Goal: Information Seeking & Learning: Learn about a topic

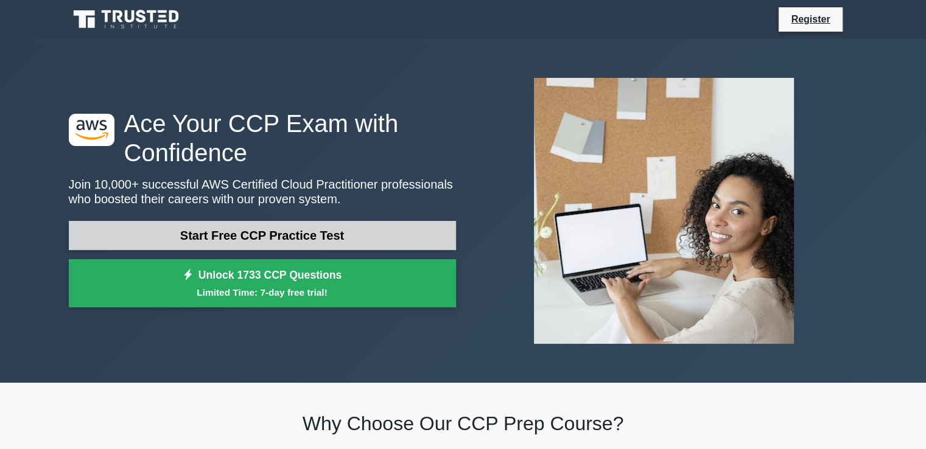
click at [373, 237] on link "Start Free CCP Practice Test" at bounding box center [262, 235] width 387 height 29
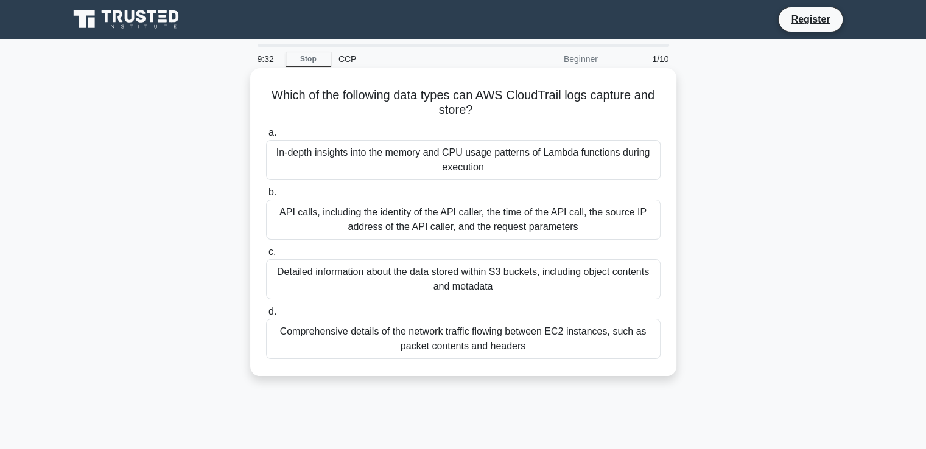
click at [438, 217] on div "API calls, including the identity of the API caller, the time of the API call, …" at bounding box center [463, 220] width 394 height 40
click at [266, 197] on input "b. API calls, including the identity of the API caller, the time of the API cal…" at bounding box center [266, 193] width 0 height 8
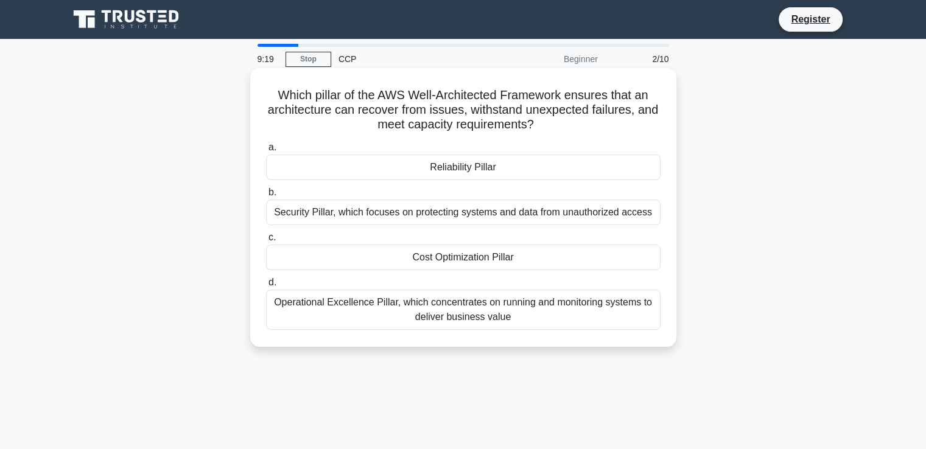
click at [477, 171] on div "Reliability Pillar" at bounding box center [463, 168] width 394 height 26
click at [266, 152] on input "a. Reliability Pillar" at bounding box center [266, 148] width 0 height 8
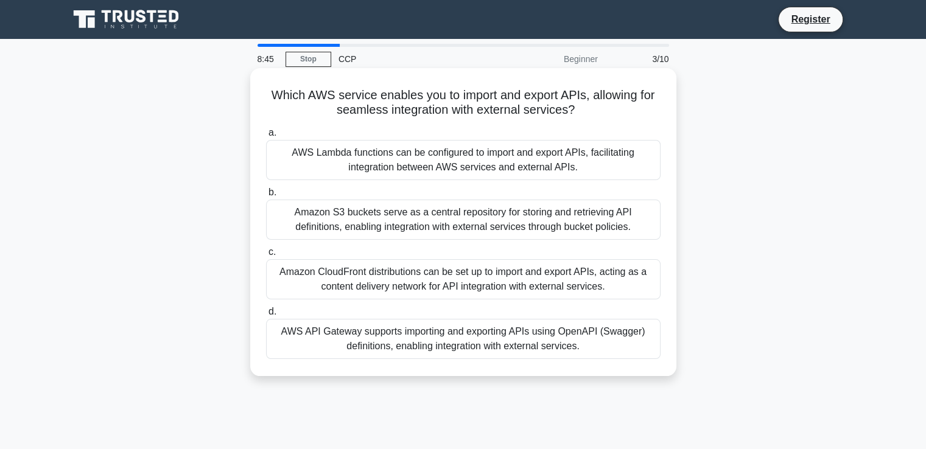
click at [449, 341] on div "AWS API Gateway supports importing and exporting APIs using OpenAPI (Swagger) d…" at bounding box center [463, 339] width 394 height 40
click at [266, 316] on input "d. AWS API Gateway supports importing and exporting APIs using OpenAPI (Swagger…" at bounding box center [266, 312] width 0 height 8
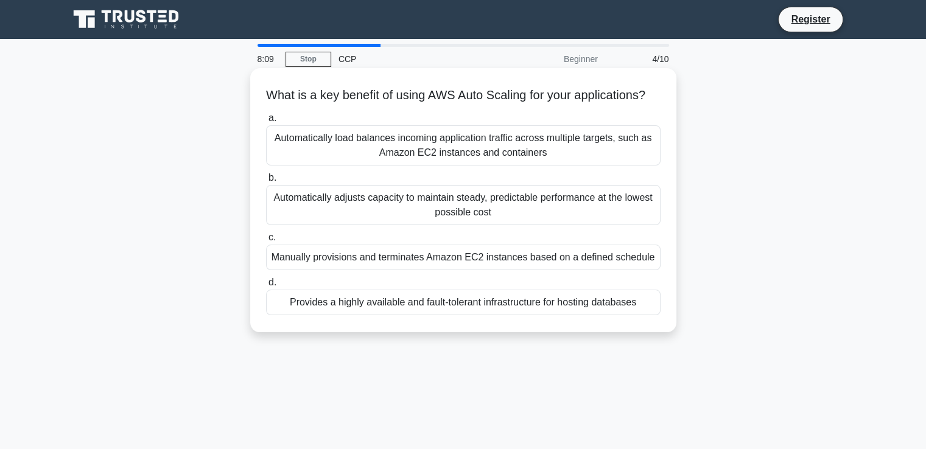
click at [496, 208] on div "Automatically adjusts capacity to maintain steady, predictable performance at t…" at bounding box center [463, 205] width 394 height 40
click at [266, 182] on input "b. Automatically adjusts capacity to maintain steady, predictable performance a…" at bounding box center [266, 178] width 0 height 8
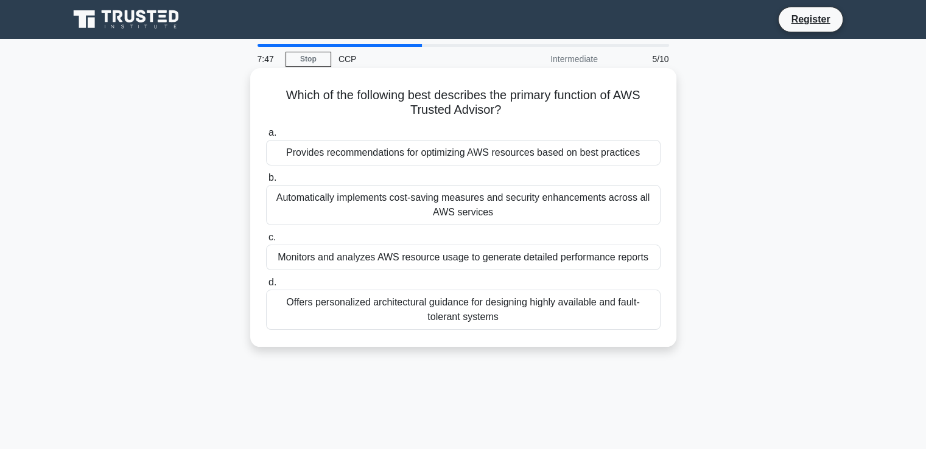
click at [606, 156] on div "Provides recommendations for optimizing AWS resources based on best practices" at bounding box center [463, 153] width 394 height 26
click at [266, 137] on input "a. Provides recommendations for optimizing AWS resources based on best practices" at bounding box center [266, 133] width 0 height 8
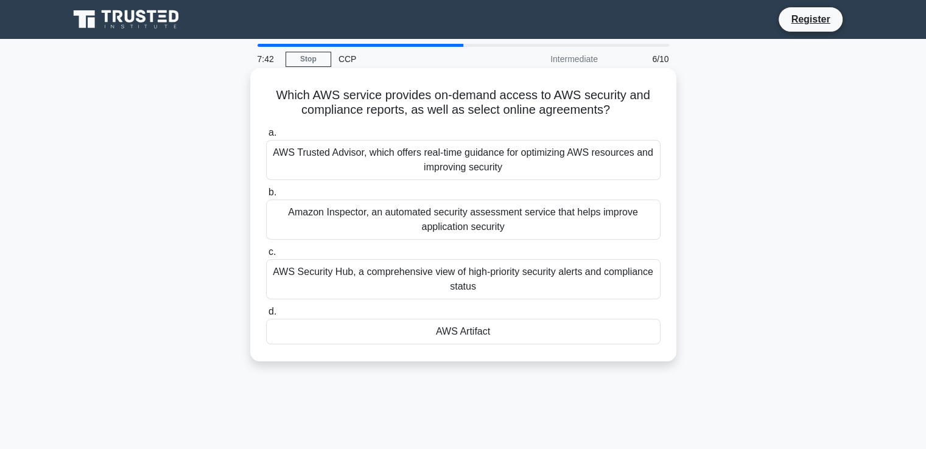
click at [515, 334] on div "AWS Artifact" at bounding box center [463, 332] width 394 height 26
click at [266, 316] on input "d. AWS Artifact" at bounding box center [266, 312] width 0 height 8
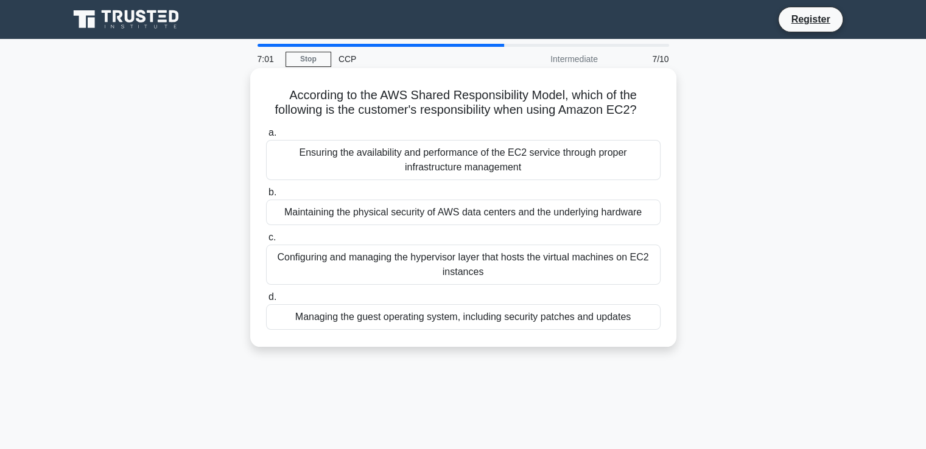
click at [519, 316] on div "Managing the guest operating system, including security patches and updates" at bounding box center [463, 317] width 394 height 26
click at [266, 301] on input "d. Managing the guest operating system, including security patches and updates" at bounding box center [266, 297] width 0 height 8
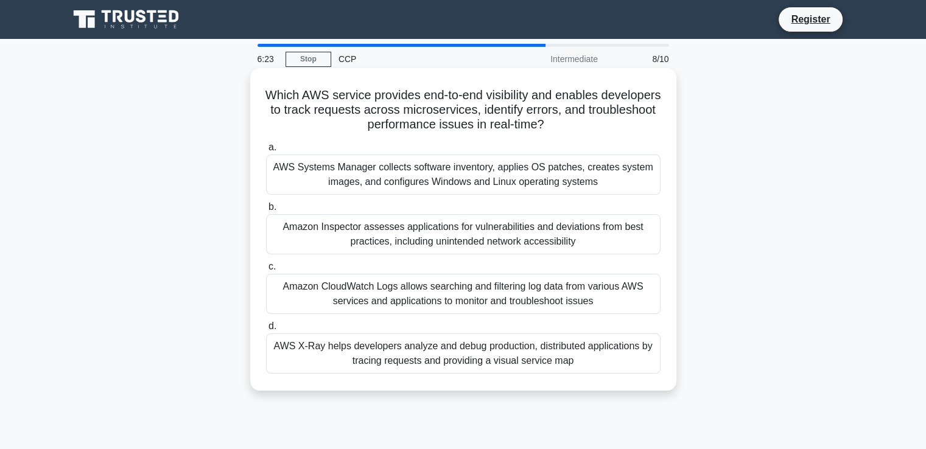
click at [422, 359] on div "AWS X-Ray helps developers analyze and debug production, distributed applicatio…" at bounding box center [463, 354] width 394 height 40
click at [266, 331] on input "d. AWS X-Ray helps developers analyze and debug production, distributed applica…" at bounding box center [266, 327] width 0 height 8
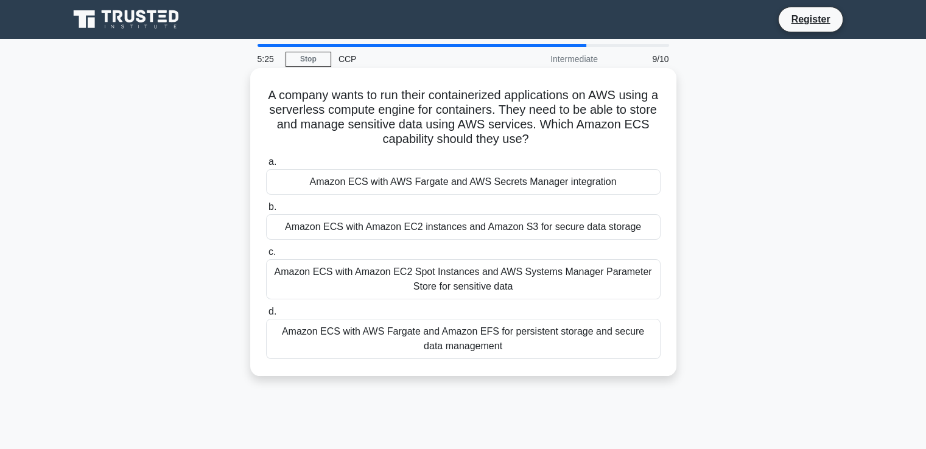
click at [505, 180] on div "Amazon ECS with AWS Fargate and AWS Secrets Manager integration" at bounding box center [463, 182] width 394 height 26
click at [266, 166] on input "a. Amazon ECS with AWS Fargate and AWS Secrets Manager integration" at bounding box center [266, 162] width 0 height 8
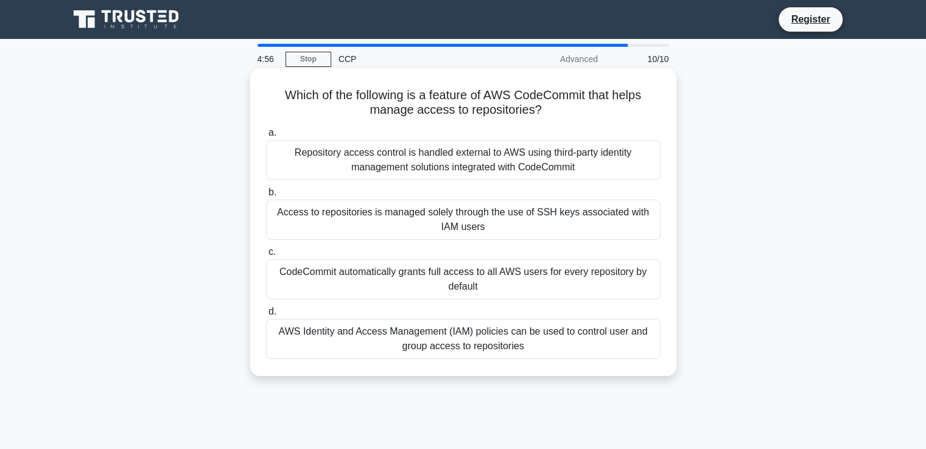
click at [604, 339] on div "AWS Identity and Access Management (IAM) policies can be used to control user a…" at bounding box center [463, 339] width 394 height 40
click at [266, 316] on input "d. AWS Identity and Access Management (IAM) policies can be used to control use…" at bounding box center [266, 312] width 0 height 8
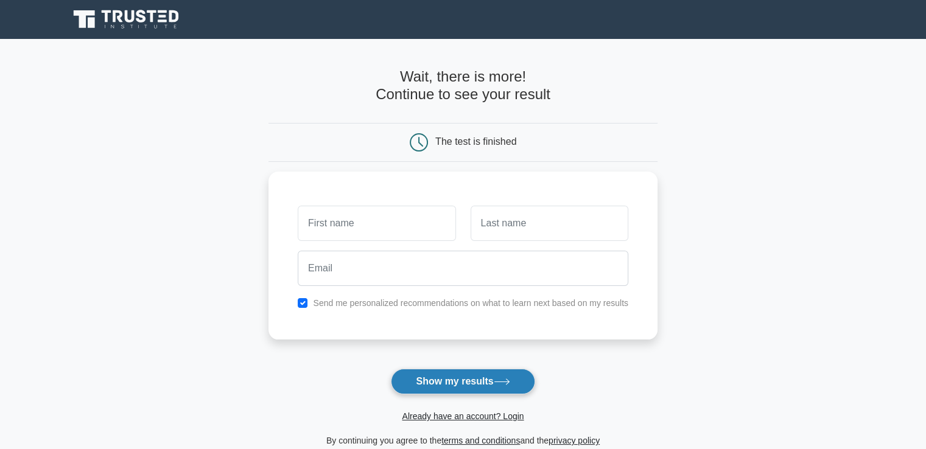
click at [475, 385] on button "Show my results" at bounding box center [463, 382] width 144 height 26
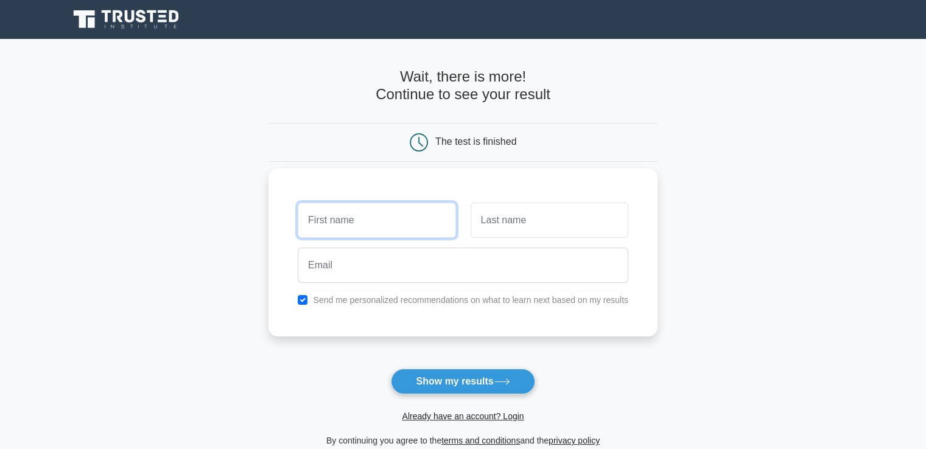
click at [363, 224] on input "text" at bounding box center [377, 220] width 158 height 35
type input "test"
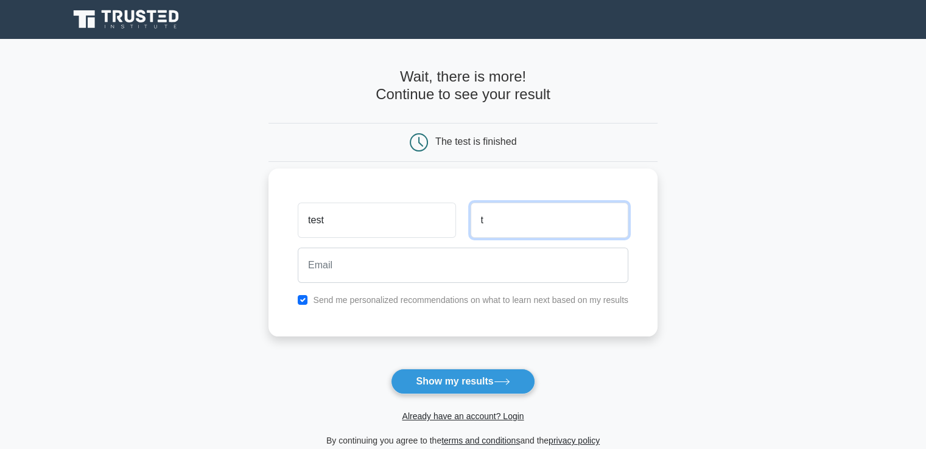
click at [545, 222] on input "t" at bounding box center [550, 220] width 158 height 35
type input "test"
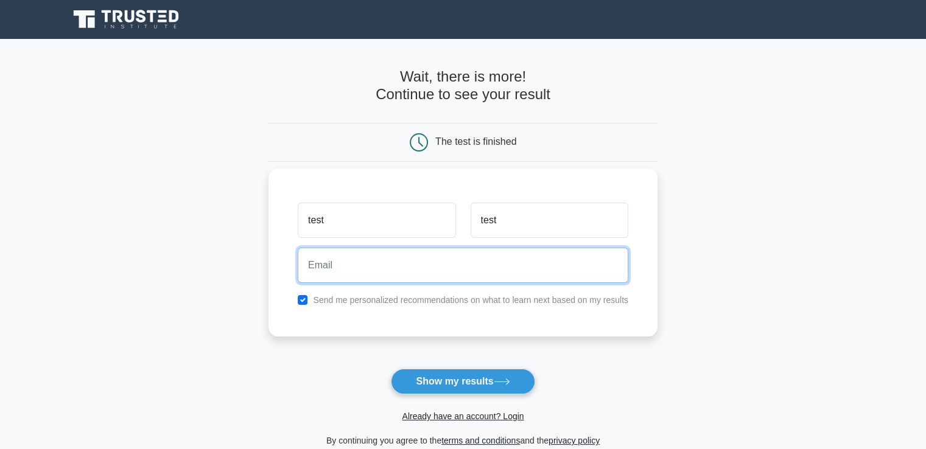
click at [454, 272] on input "email" at bounding box center [463, 265] width 331 height 35
click at [326, 264] on input "test@gmail" at bounding box center [463, 265] width 331 height 35
click at [387, 273] on input "test+043@gmail" at bounding box center [463, 265] width 331 height 35
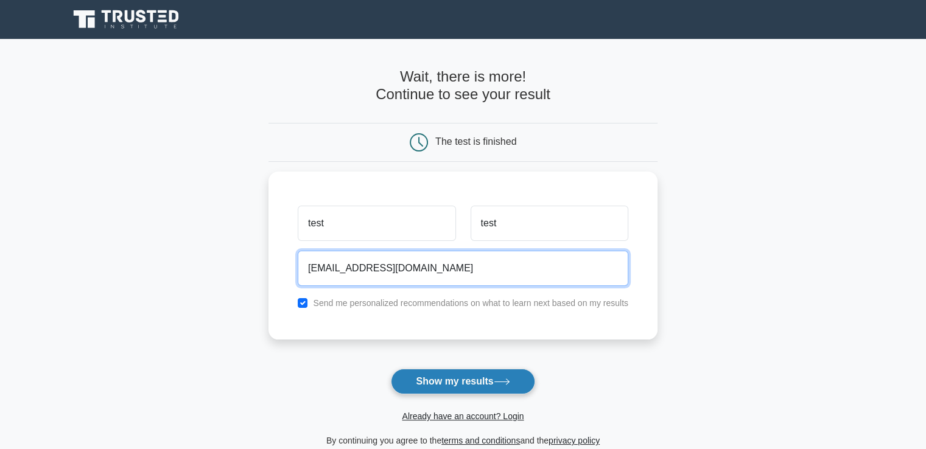
type input "test+043@gmail.com"
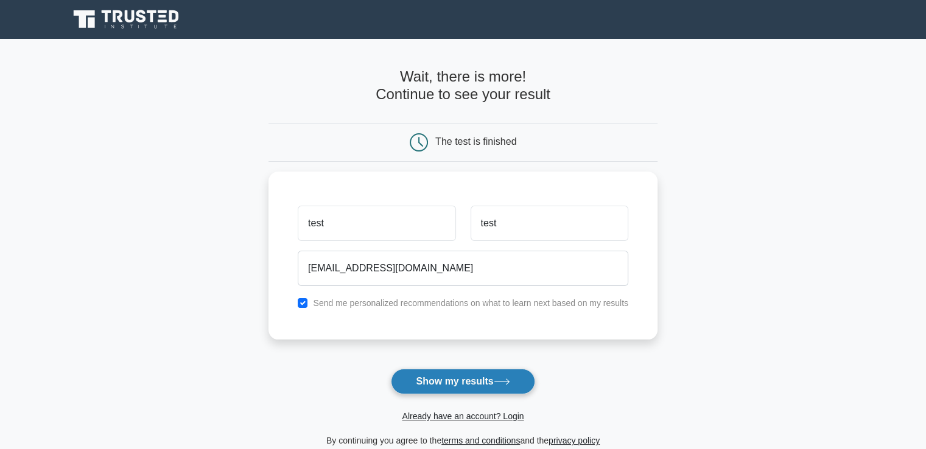
click at [463, 387] on button "Show my results" at bounding box center [463, 382] width 144 height 26
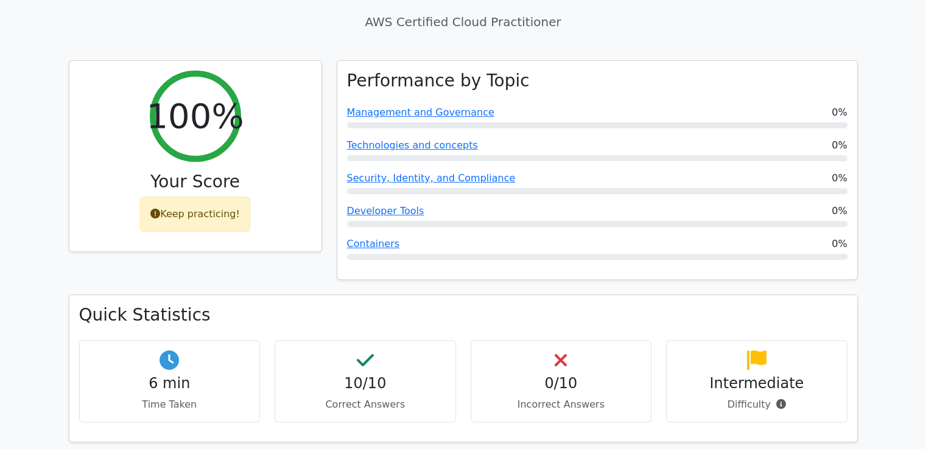
scroll to position [376, 0]
